Goal: Find specific page/section: Find specific page/section

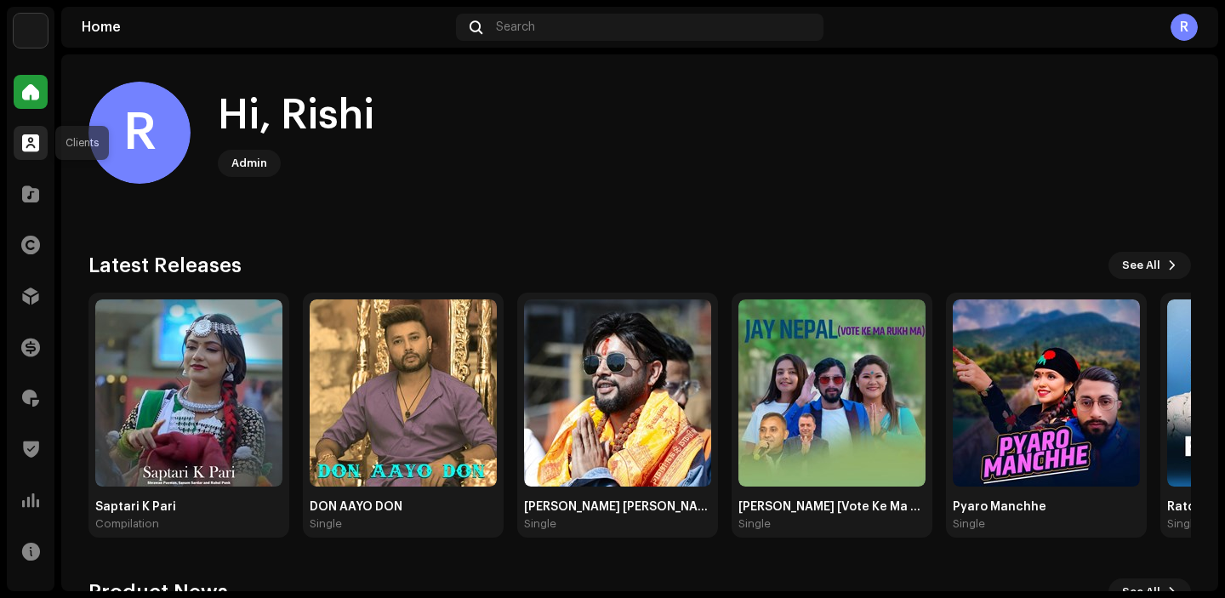
click at [20, 149] on div at bounding box center [31, 143] width 34 height 34
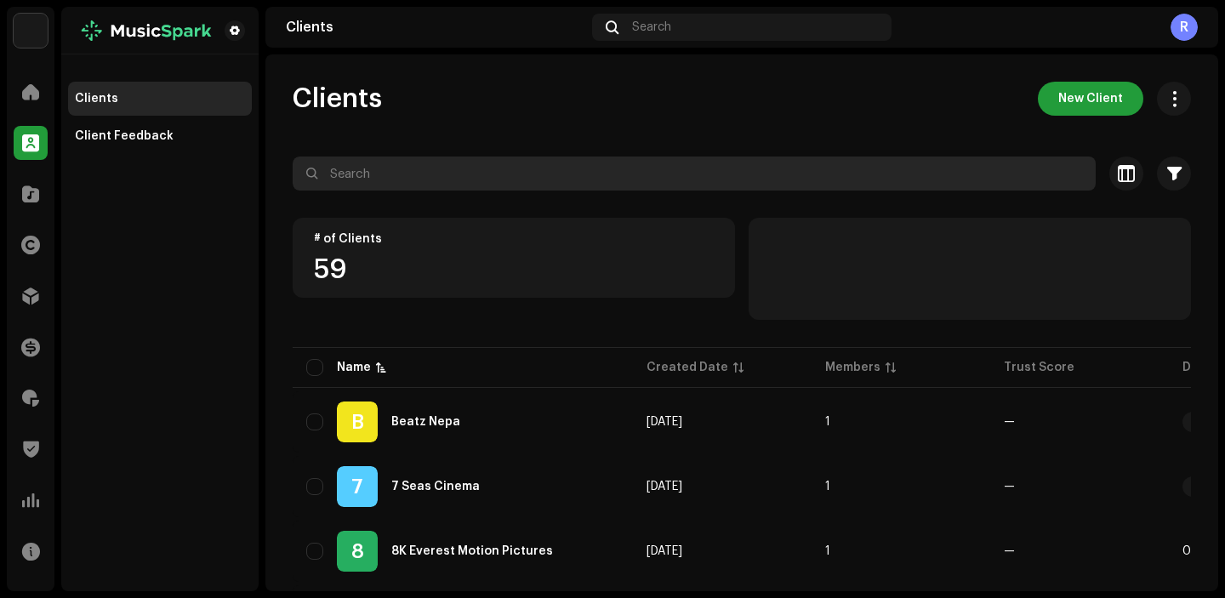
click at [400, 188] on input "text" at bounding box center [694, 174] width 803 height 34
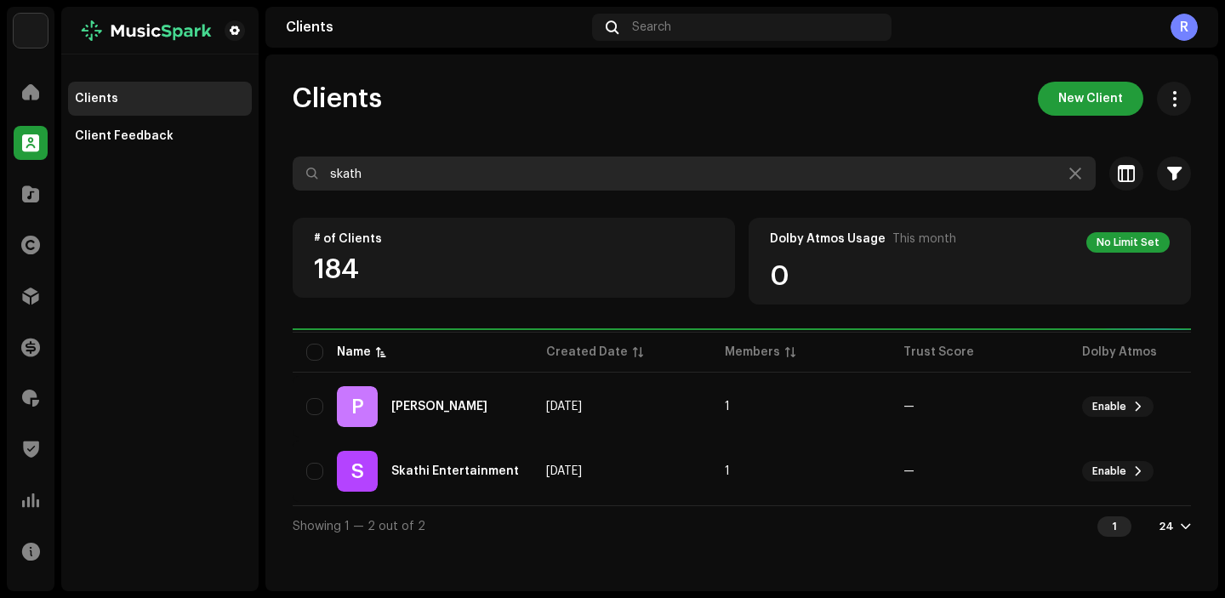
type input "skathi"
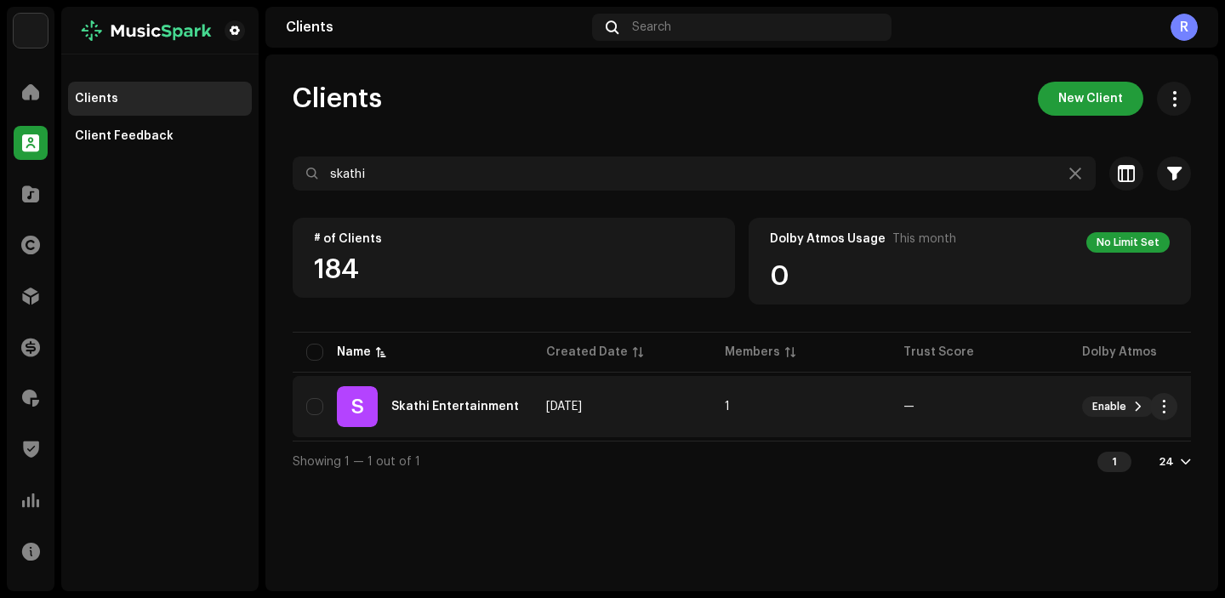
click at [435, 410] on div "Skathi Entertainment" at bounding box center [455, 407] width 128 height 12
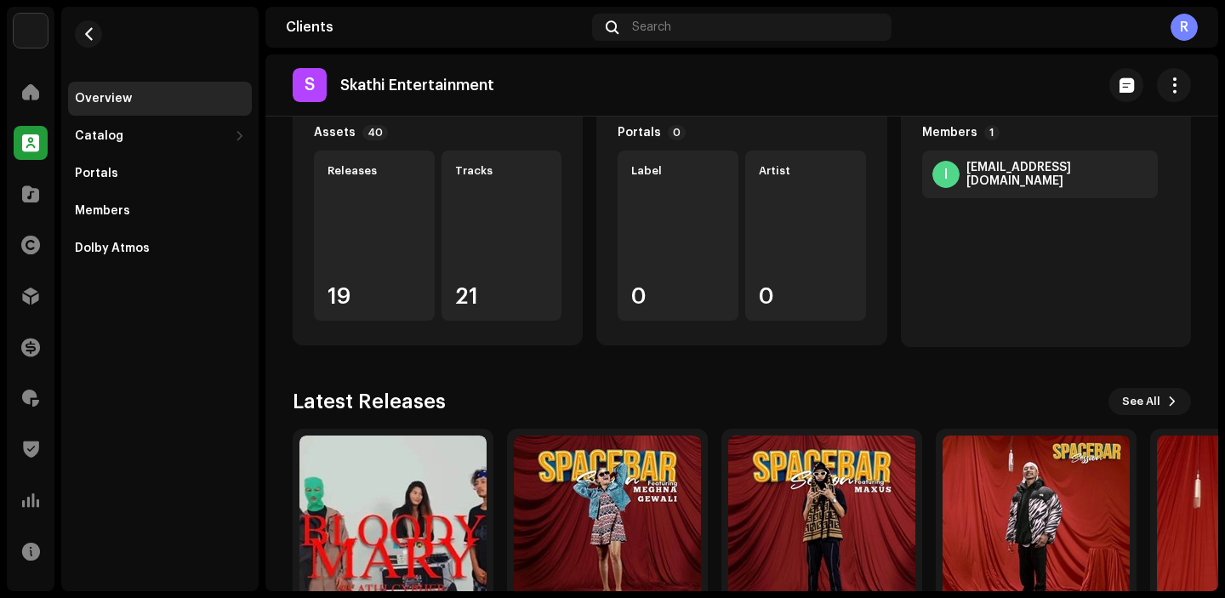
scroll to position [155, 0]
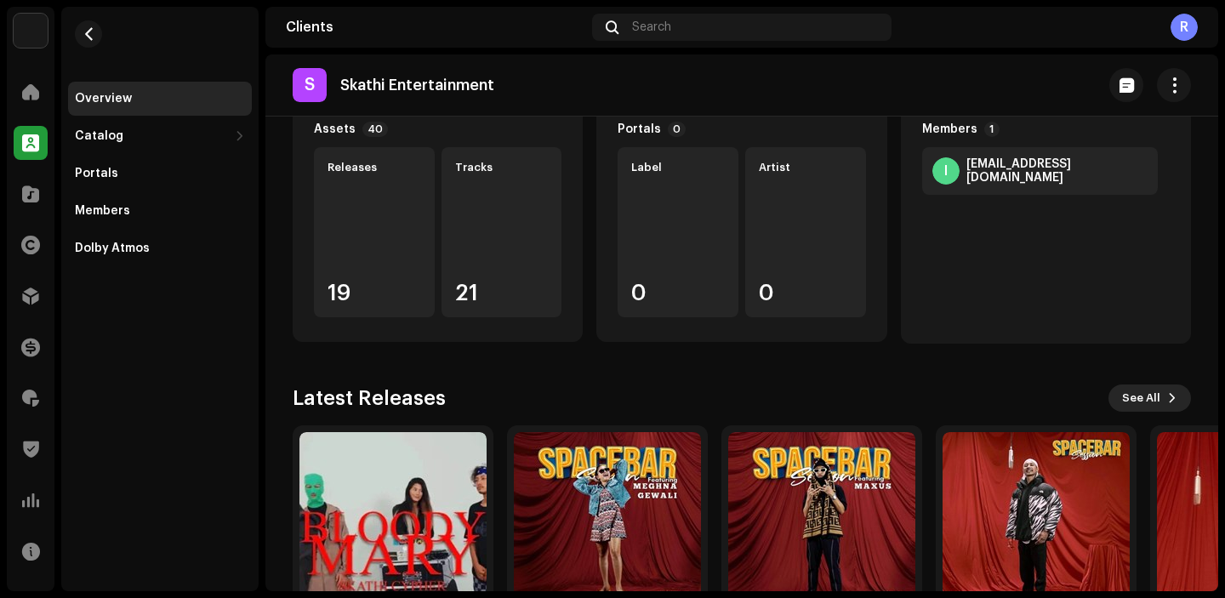
click at [1153, 399] on button "See All" at bounding box center [1150, 398] width 83 height 27
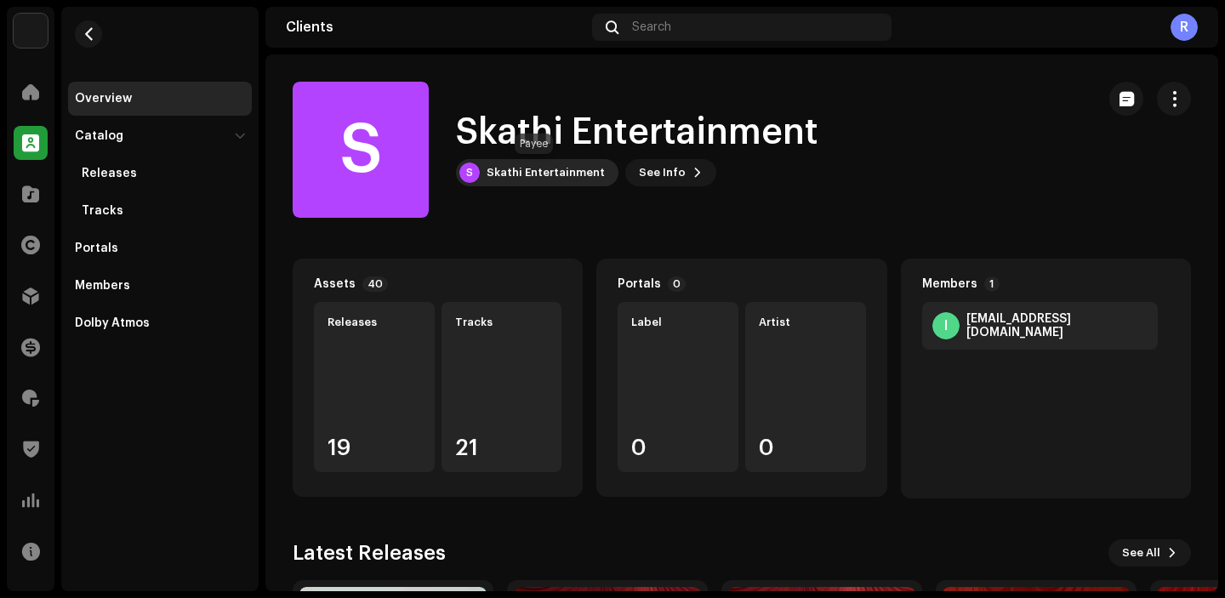
click at [542, 175] on div "Skathi Entertainment" at bounding box center [546, 173] width 118 height 14
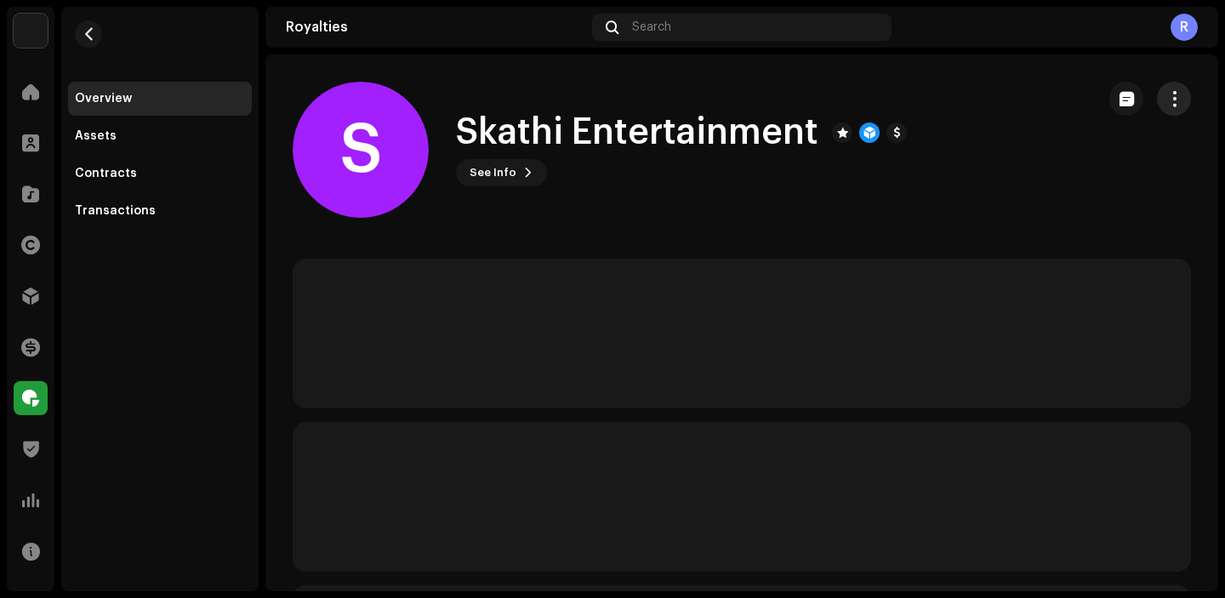
click at [1174, 107] on button "button" at bounding box center [1174, 99] width 34 height 34
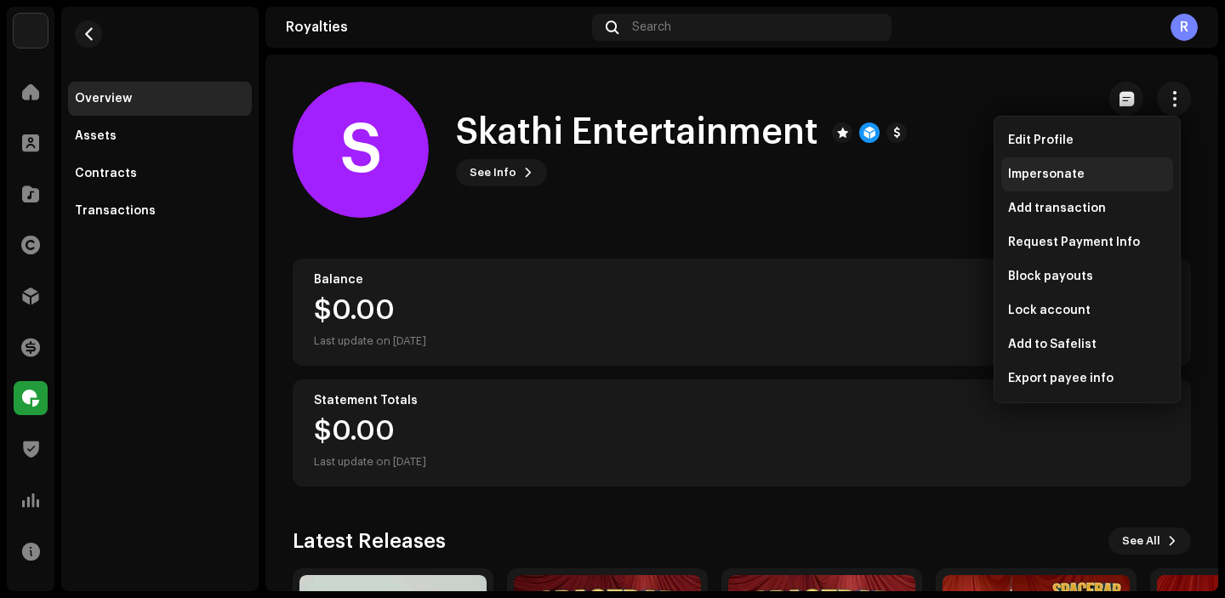
click at [1040, 185] on div "Impersonate" at bounding box center [1087, 174] width 172 height 34
